Goal: Check status: Check status

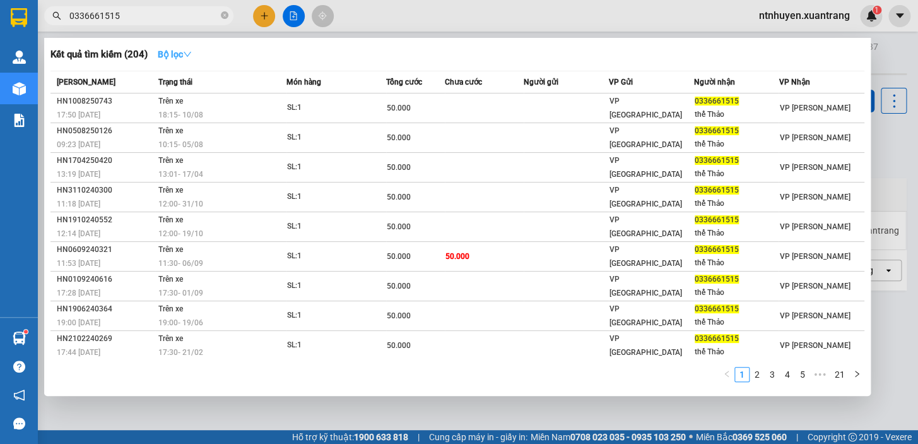
type input "0336661515"
click at [184, 52] on strong "Bộ lọc" at bounding box center [175, 54] width 34 height 10
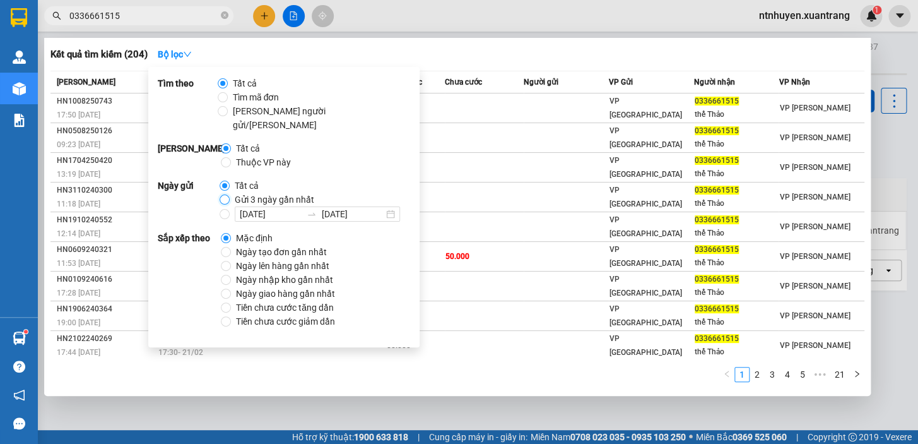
click at [227, 194] on input "Gửi 3 ngày gần nhất" at bounding box center [225, 199] width 10 height 10
radio input "true"
radio input "false"
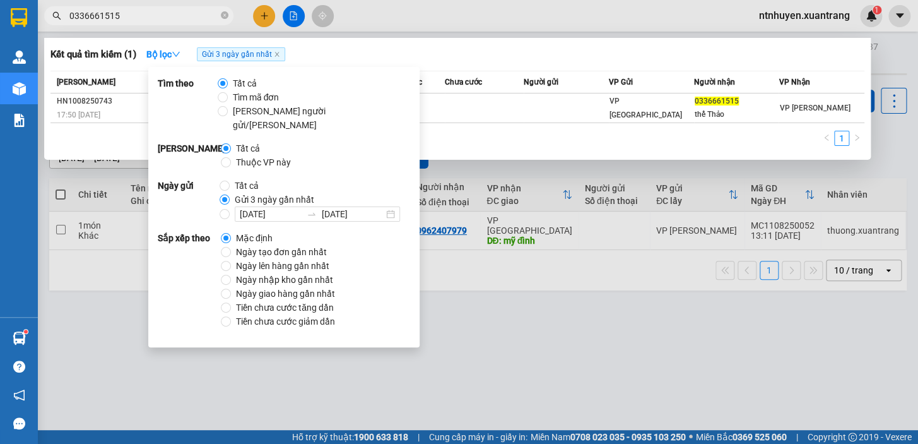
click at [350, 47] on div "Kết quả tìm kiếm ( 1 ) Bộ lọc Gửi 3 ngày gần nhất" at bounding box center [457, 54] width 814 height 20
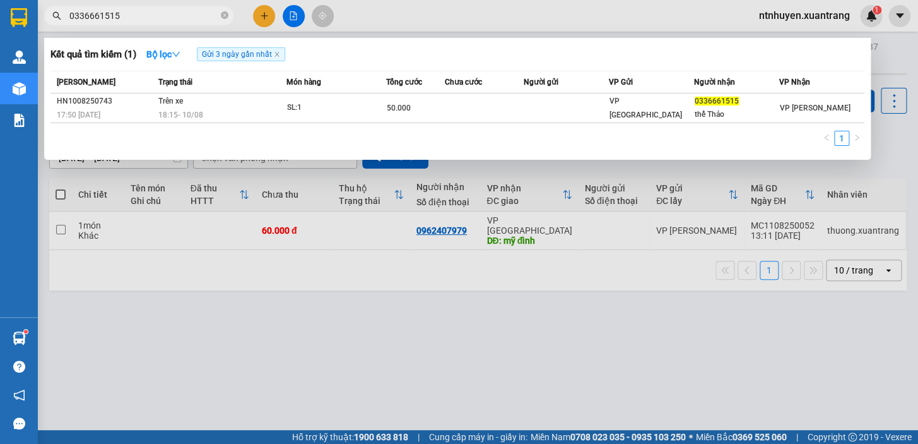
click at [149, 11] on input "0336661515" at bounding box center [143, 16] width 149 height 14
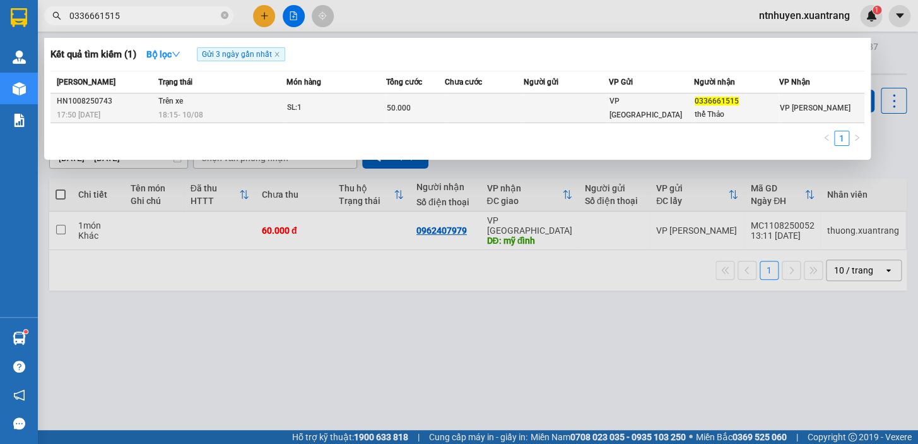
click at [245, 114] on div "18:15 [DATE]" at bounding box center [222, 115] width 128 height 14
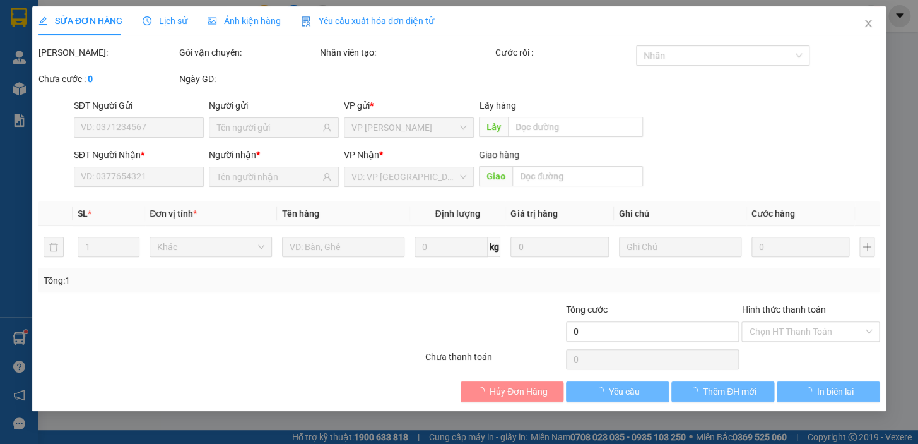
type input "0336661515"
type input "thế Thảo"
type input "50.000"
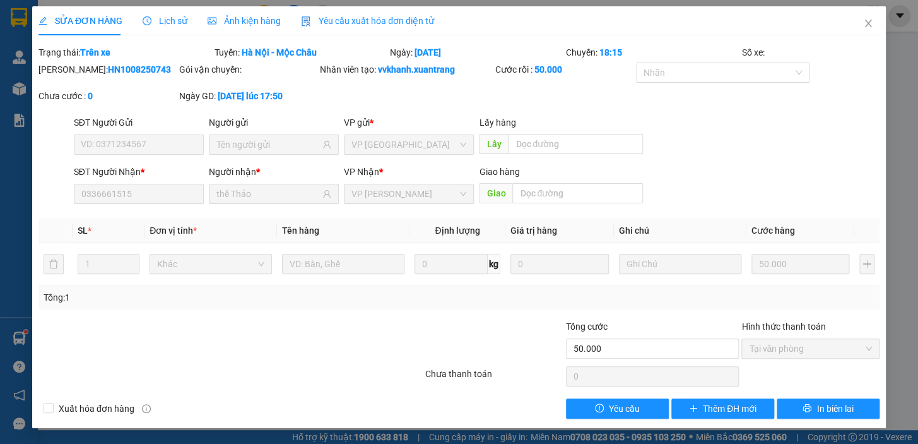
click at [252, 21] on span "Ảnh kiện hàng" at bounding box center [244, 21] width 73 height 10
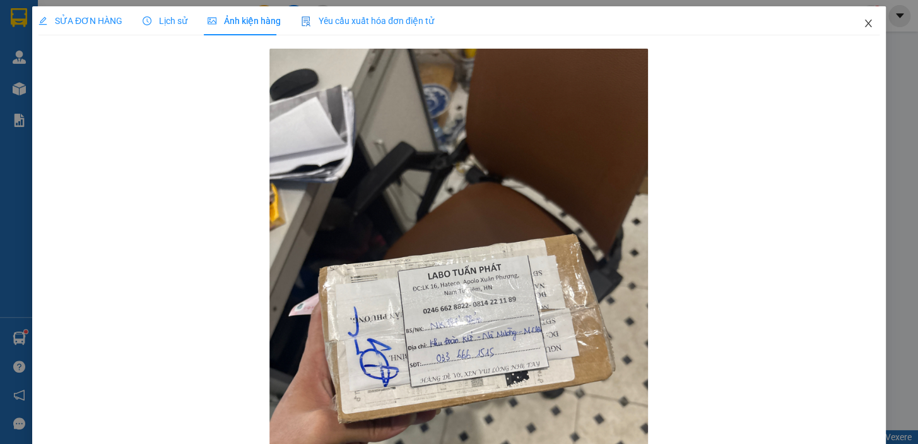
click at [864, 25] on icon "close" at bounding box center [869, 23] width 10 height 10
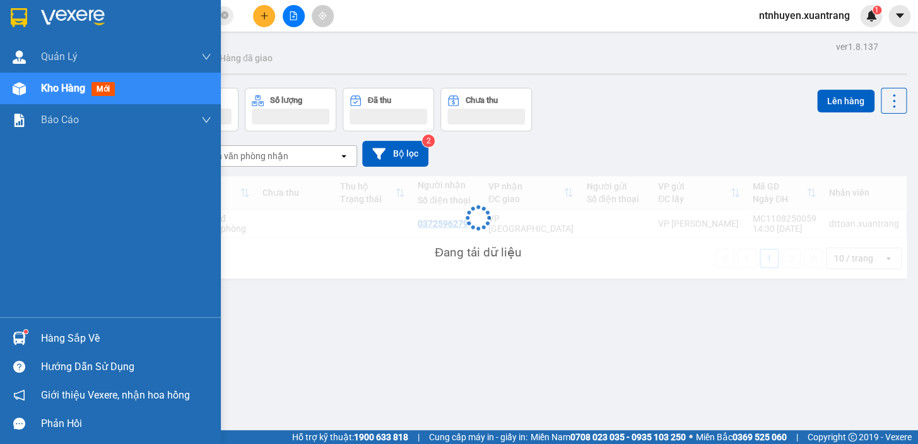
click at [74, 10] on img at bounding box center [73, 17] width 64 height 19
